Goal: Check status: Check status

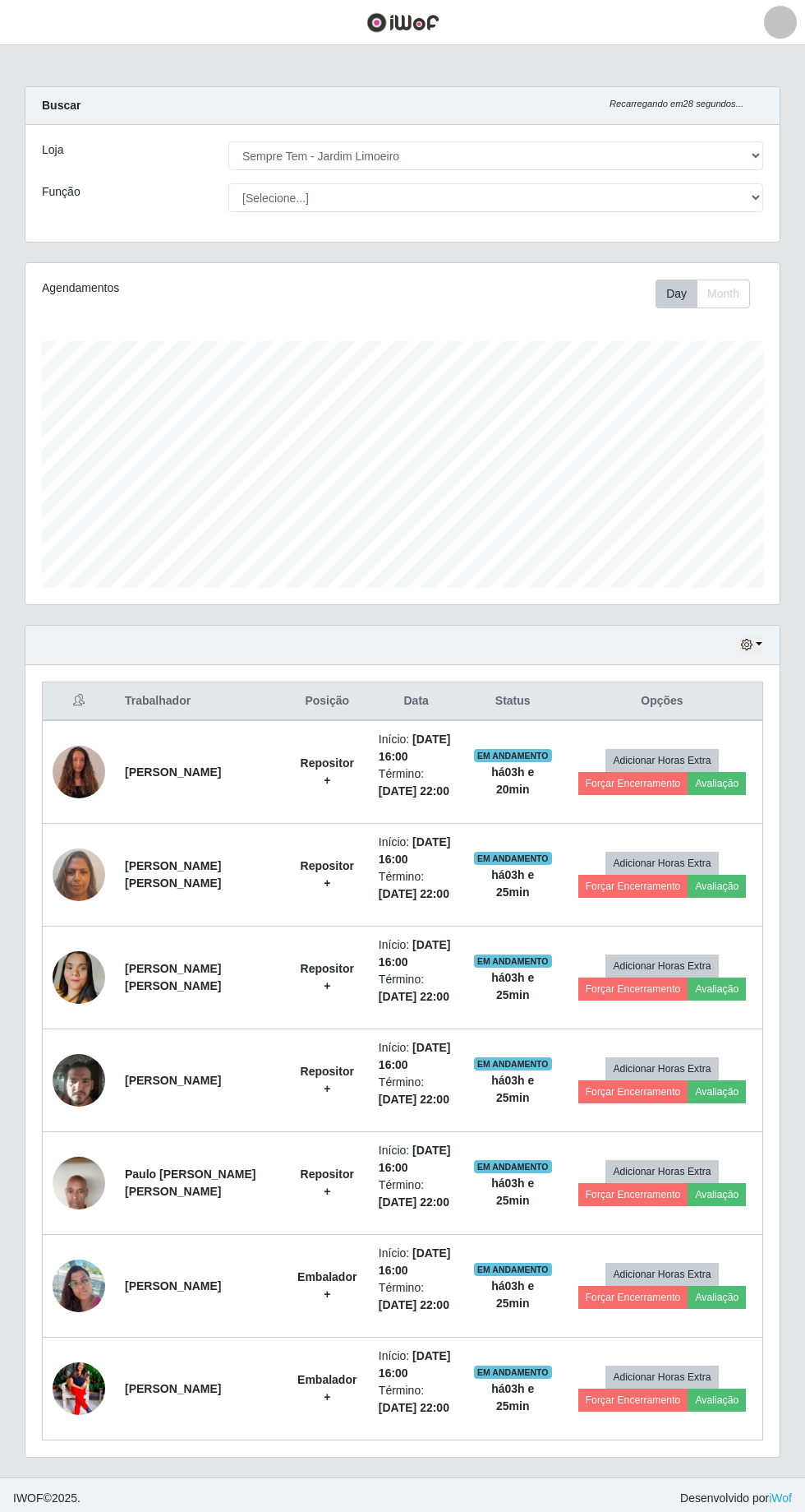
select select "508"
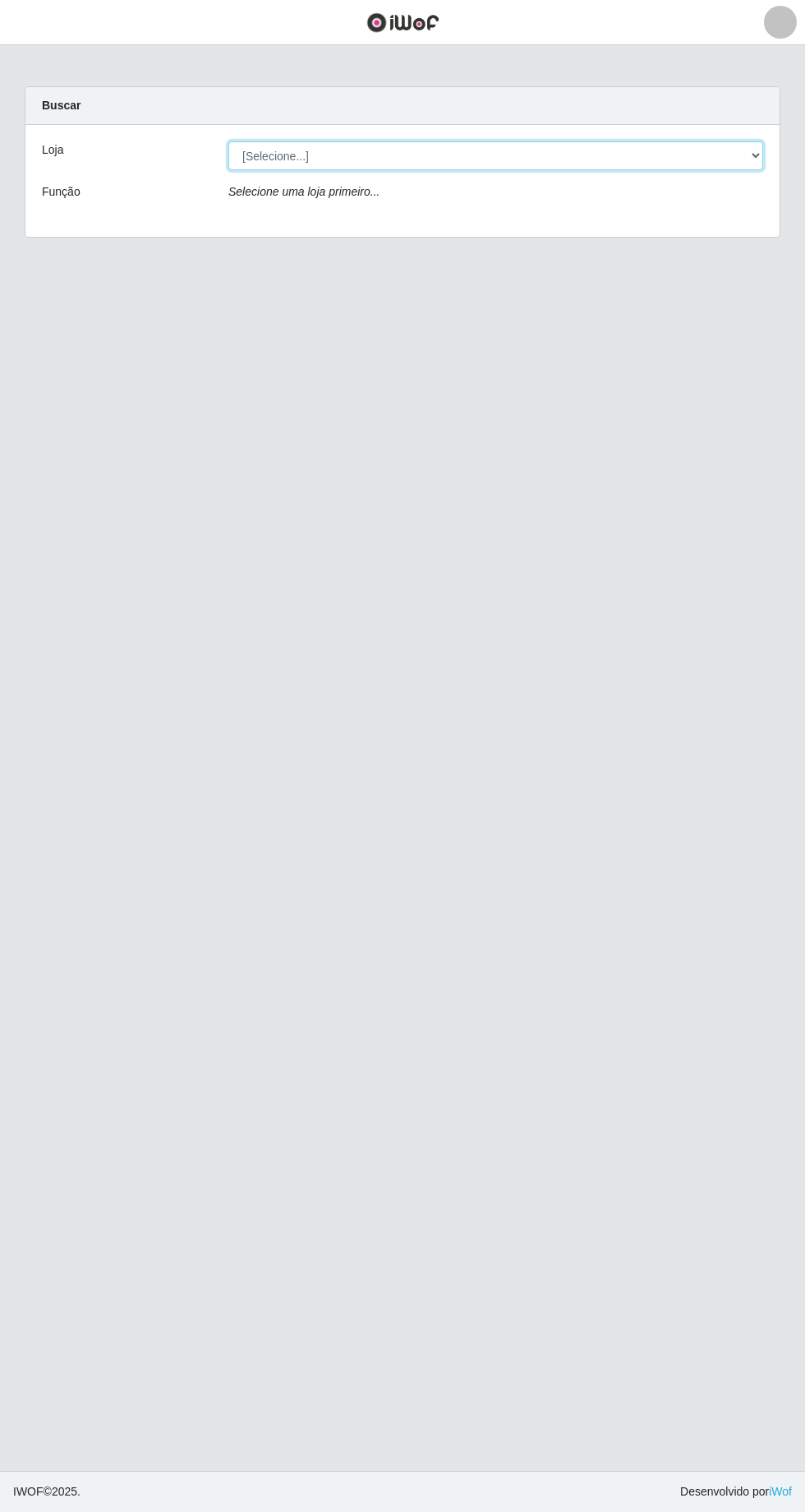
click at [742, 158] on select "[Selecione...] [GEOGRAPHIC_DATA] - [GEOGRAPHIC_DATA] [GEOGRAPHIC_DATA] - [GEOGR…" at bounding box center [495, 155] width 534 height 28
select select "508"
click at [229, 142] on select "[Selecione...] [GEOGRAPHIC_DATA] - [GEOGRAPHIC_DATA] [GEOGRAPHIC_DATA] - [GEOGR…" at bounding box center [495, 155] width 534 height 28
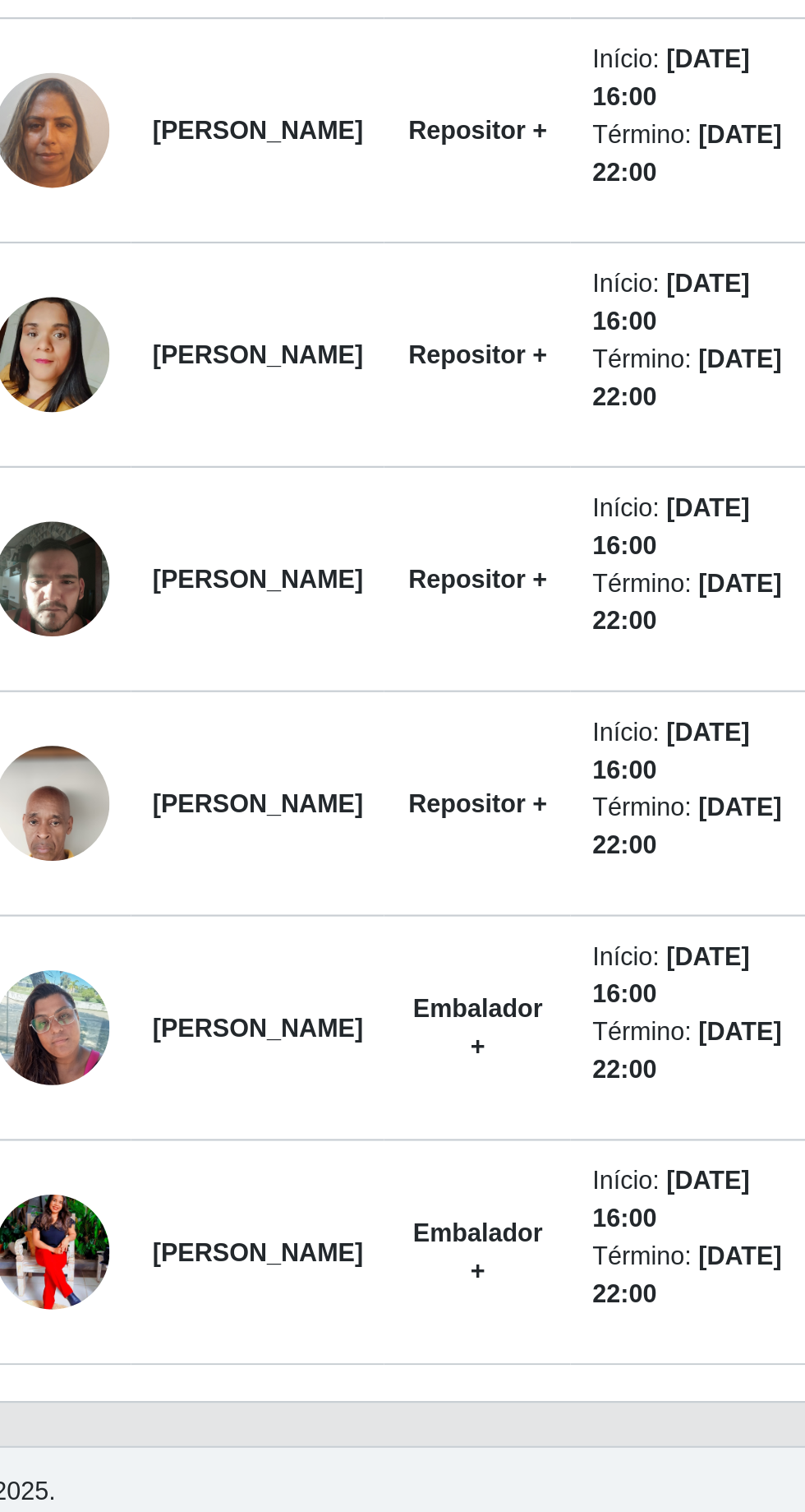
scroll to position [81, 0]
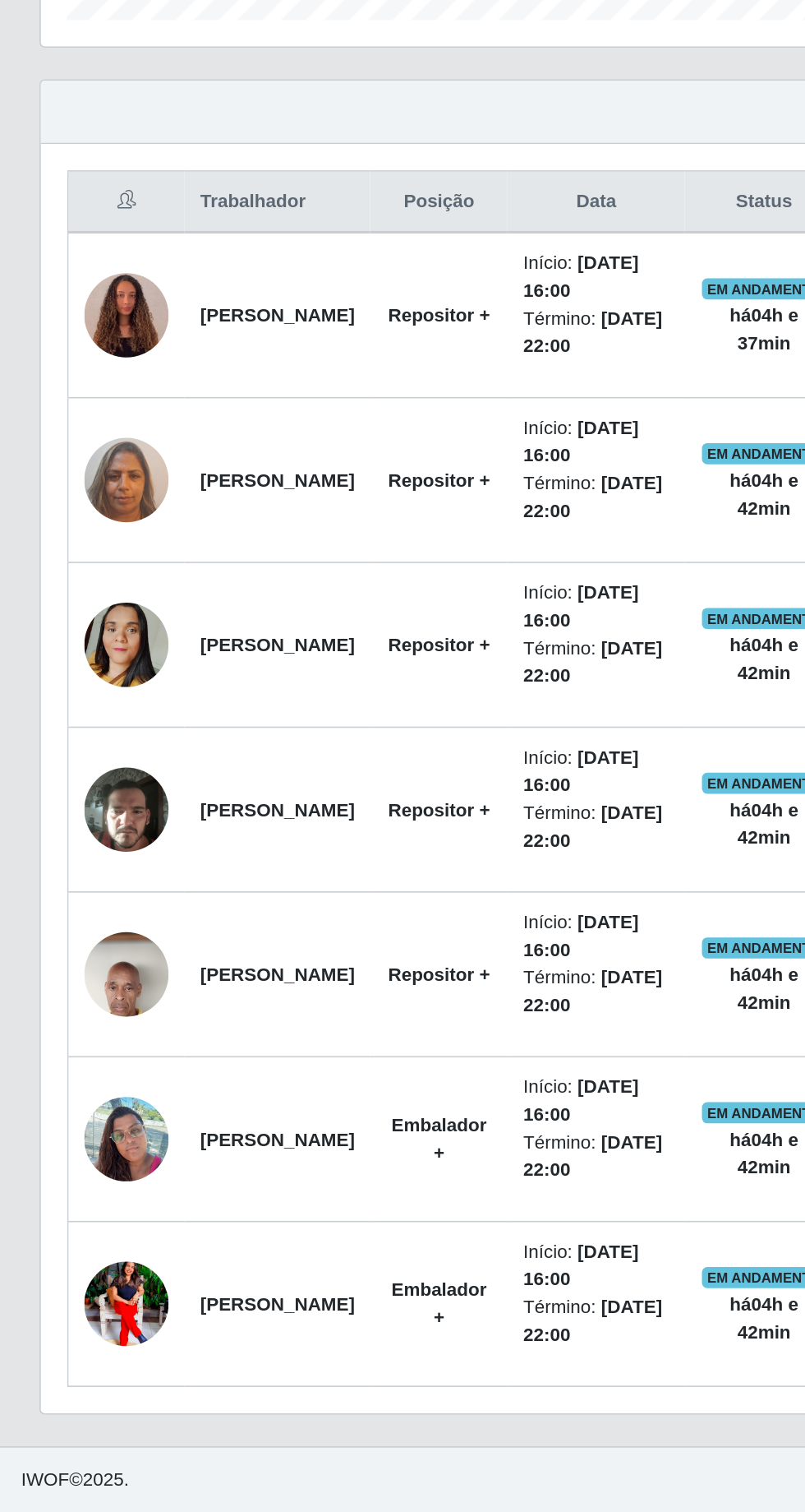
click at [361, 1393] on main "Carregando... Buscar Recarregando em 27 segundos... Loja [Selecione...] [GEOGRA…" at bounding box center [402, 755] width 805 height 1432
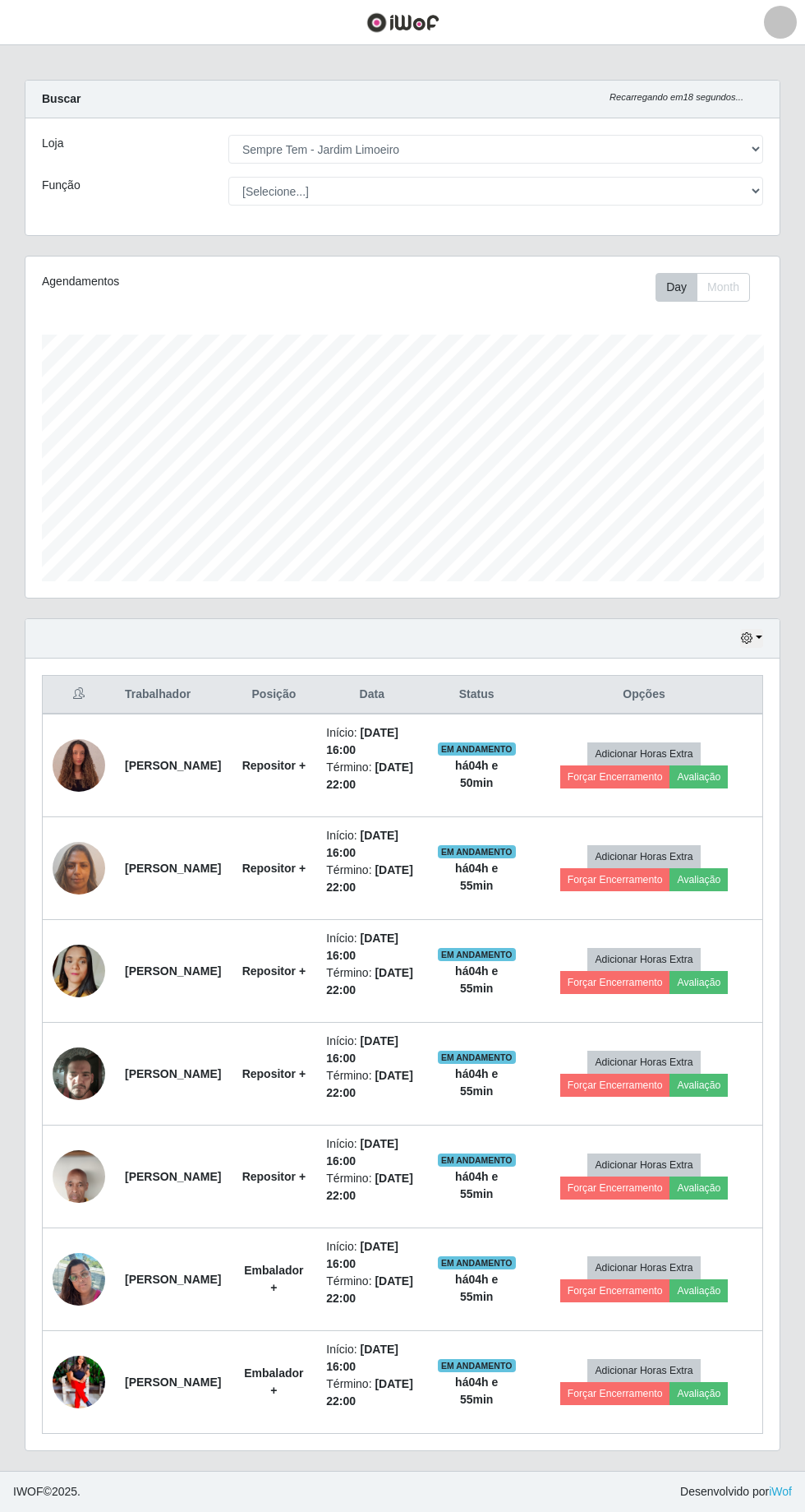
scroll to position [106, 0]
click at [14, 618] on div "Hoje 1 dia 3 dias 1 Semana Não encerrados Trabalhador Posição Data Status Opçõe…" at bounding box center [402, 1044] width 781 height 852
